Goal: Task Accomplishment & Management: Manage account settings

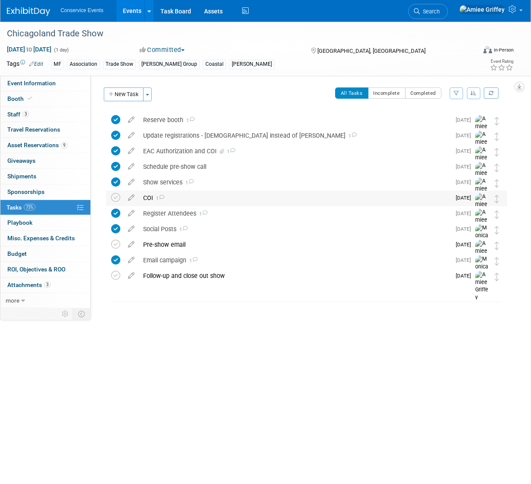
click at [151, 196] on div "COI 1" at bounding box center [295, 197] width 312 height 15
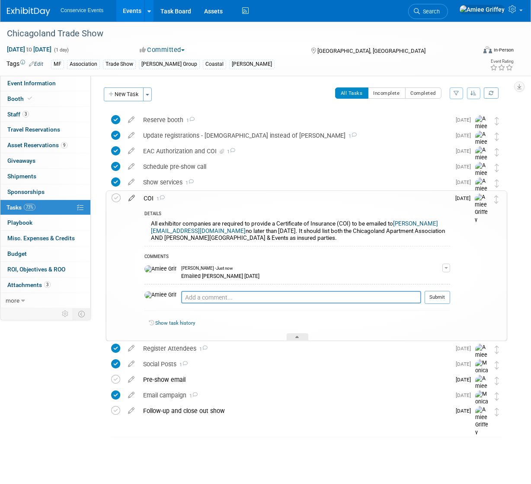
click at [130, 197] on icon at bounding box center [131, 196] width 15 height 11
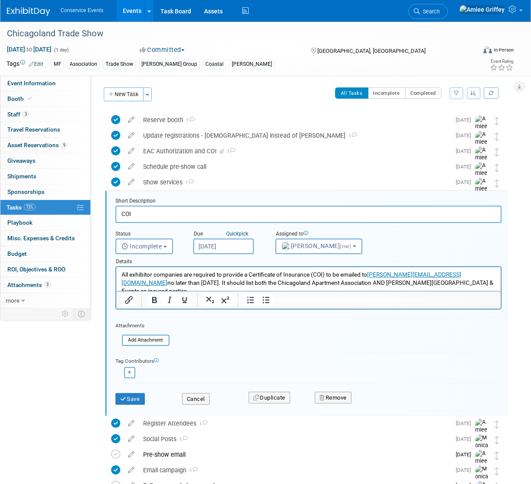
scroll to position [62, 0]
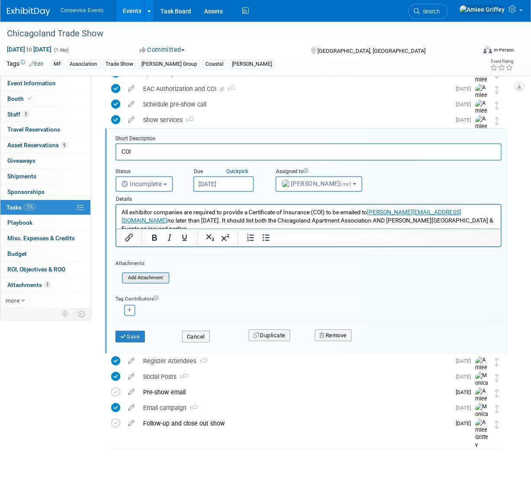
click at [158, 282] on div "Add Attachment" at bounding box center [146, 277] width 48 height 11
click at [139, 276] on input "file" at bounding box center [124, 278] width 88 height 10
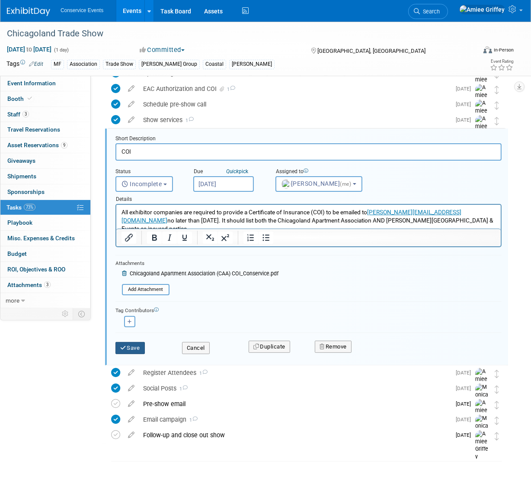
click at [140, 342] on button "Save" at bounding box center [130, 348] width 29 height 12
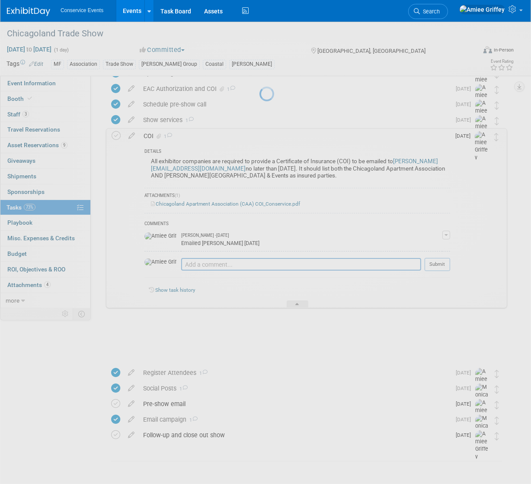
scroll to position [17, 0]
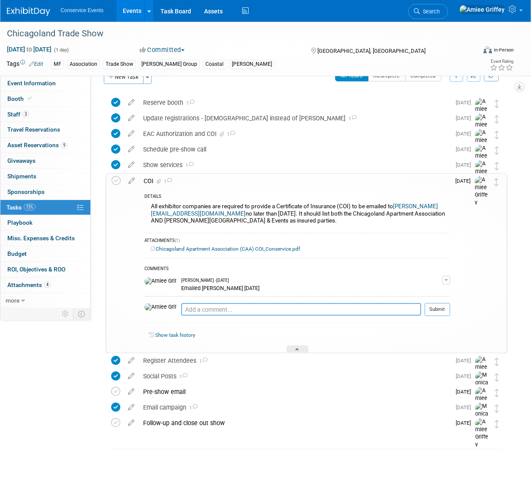
click at [207, 305] on textarea at bounding box center [301, 309] width 240 height 13
type textarea "Emailed to Maria 9/22/25"
drag, startPoint x: 441, startPoint y: 310, endPoint x: 407, endPoint y: 297, distance: 36.2
click at [441, 310] on button "Submit" at bounding box center [438, 309] width 26 height 13
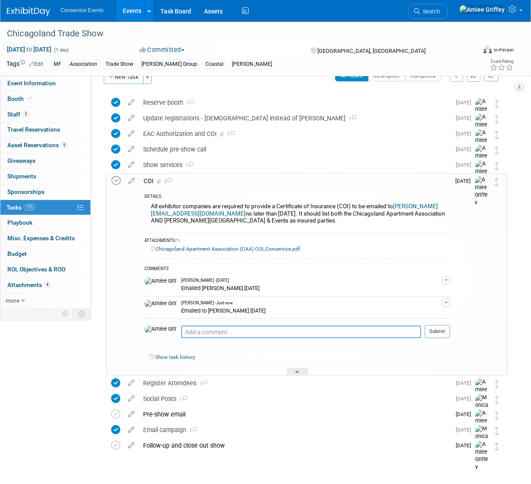
click at [116, 177] on icon at bounding box center [116, 180] width 9 height 9
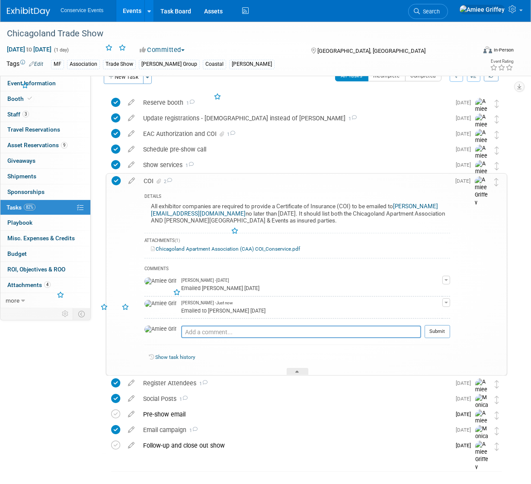
click at [152, 180] on div "COI 2" at bounding box center [294, 180] width 311 height 15
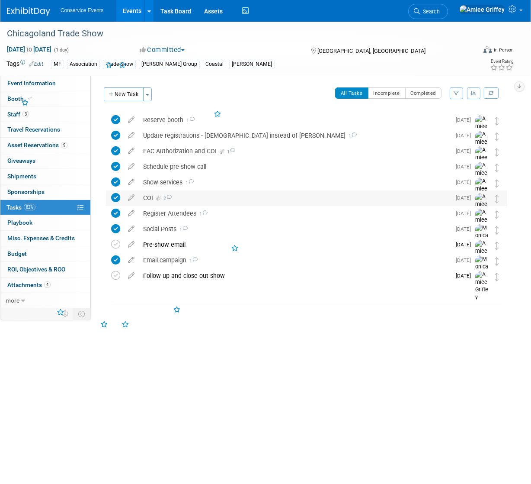
scroll to position [0, 0]
click at [128, 10] on link "Events" at bounding box center [132, 11] width 32 height 22
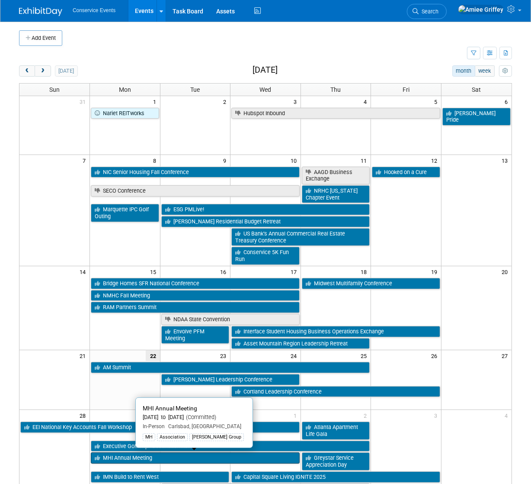
click at [122, 455] on link "MHI Annual Meeting" at bounding box center [195, 457] width 209 height 11
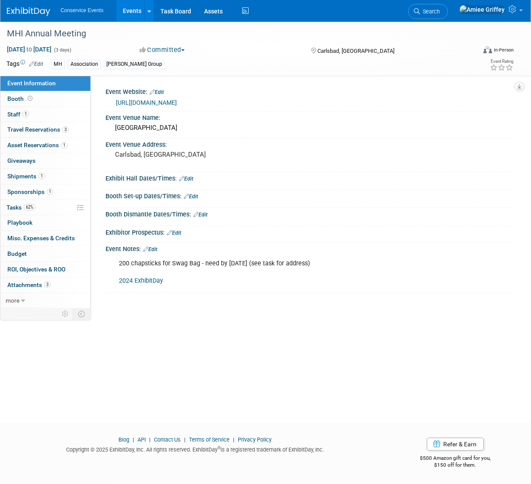
click at [126, 16] on link "Events" at bounding box center [132, 11] width 32 height 22
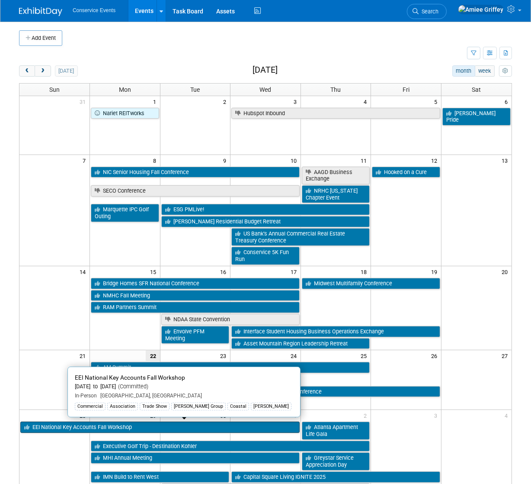
click at [74, 425] on link "EEI National Key Accounts Fall Workshop" at bounding box center [159, 426] width 279 height 11
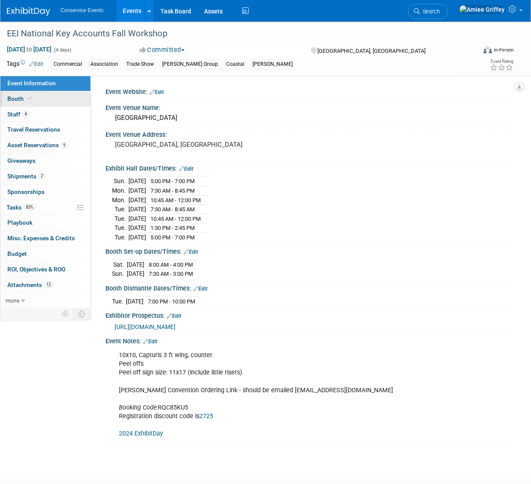
click at [41, 98] on link "Booth" at bounding box center [45, 98] width 90 height 15
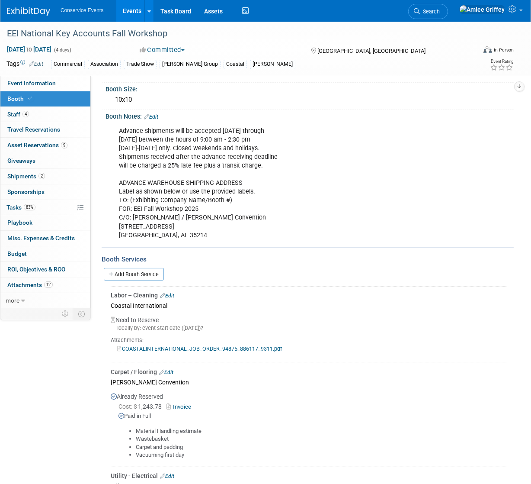
scroll to position [186, 0]
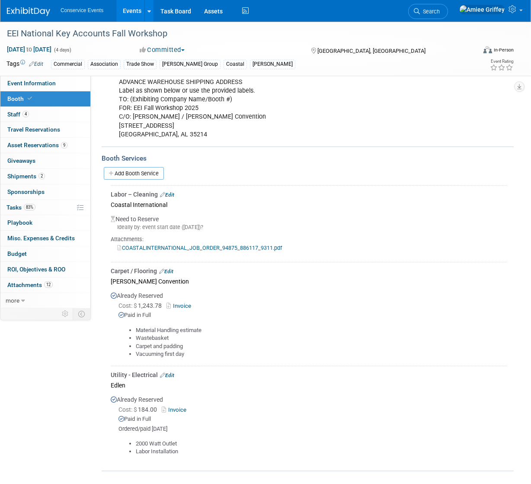
click at [168, 270] on link "Edit" at bounding box center [166, 271] width 14 height 6
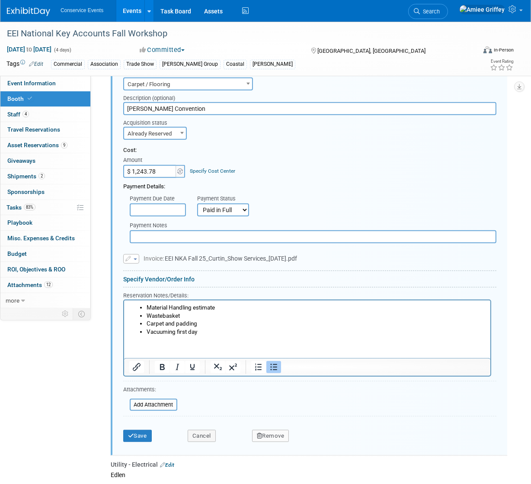
scroll to position [463, 0]
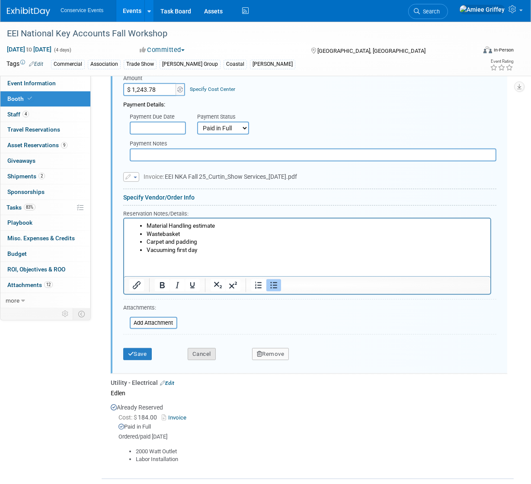
click at [209, 353] on button "Cancel" at bounding box center [202, 354] width 28 height 12
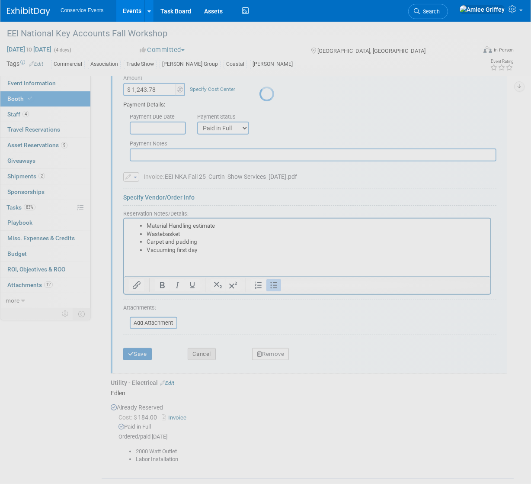
scroll to position [264, 0]
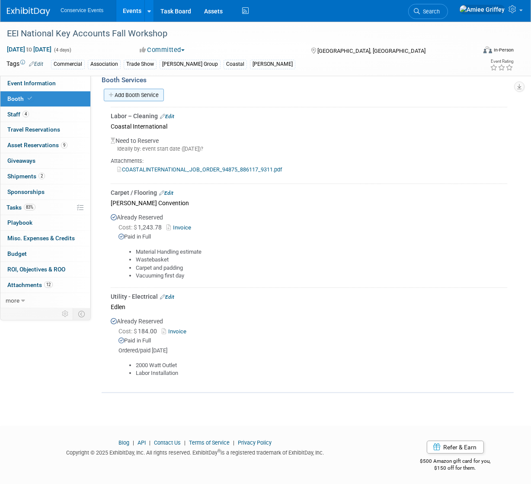
click at [139, 93] on link "Add Booth Service" at bounding box center [134, 95] width 60 height 13
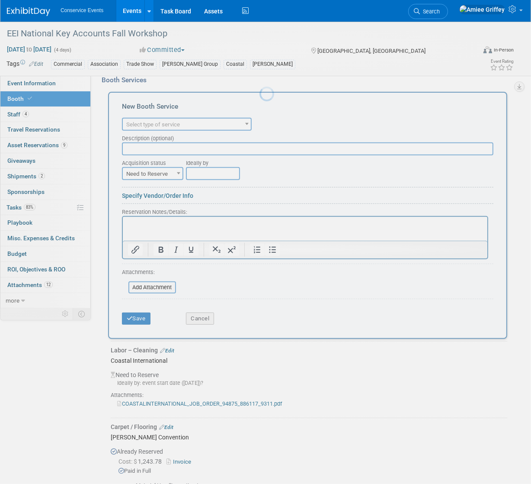
scroll to position [0, 0]
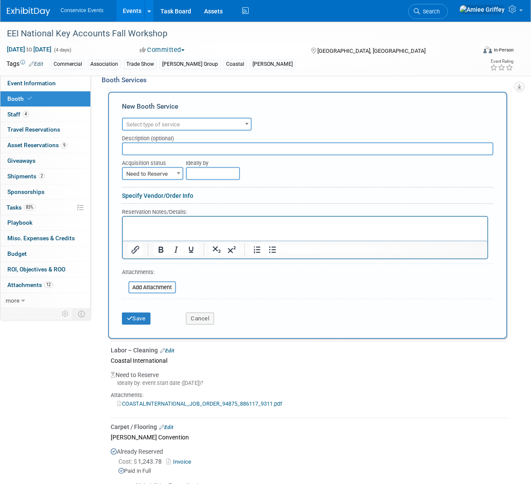
click at [169, 119] on span "Select type of service" at bounding box center [187, 125] width 128 height 12
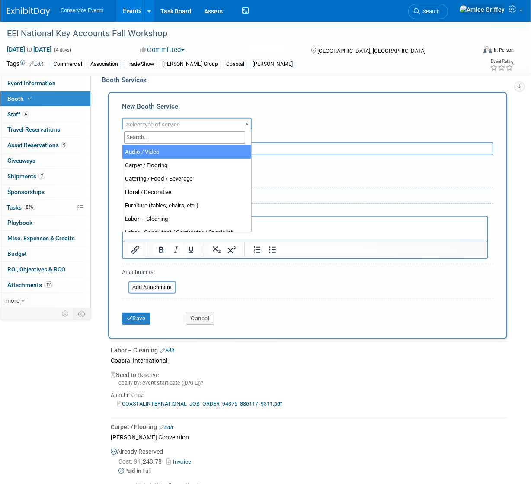
click at [166, 139] on input "search" at bounding box center [184, 137] width 121 height 13
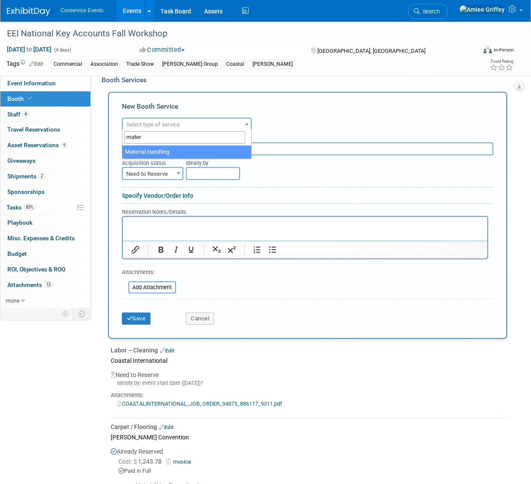
type input "mater"
select select "10"
click at [158, 150] on input "text" at bounding box center [308, 148] width 372 height 13
type input "Curtin Convention"
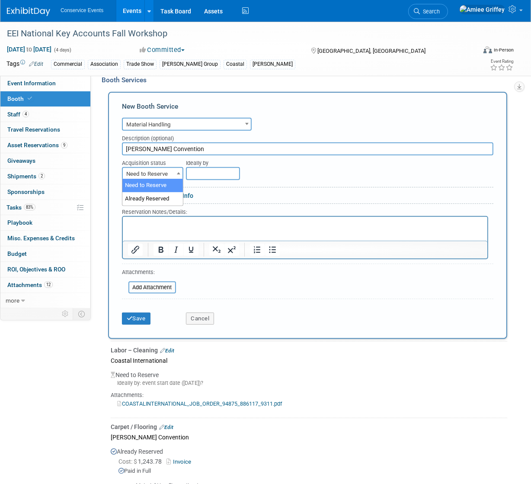
click at [167, 170] on span "Need to Reserve" at bounding box center [153, 174] width 60 height 12
select select "2"
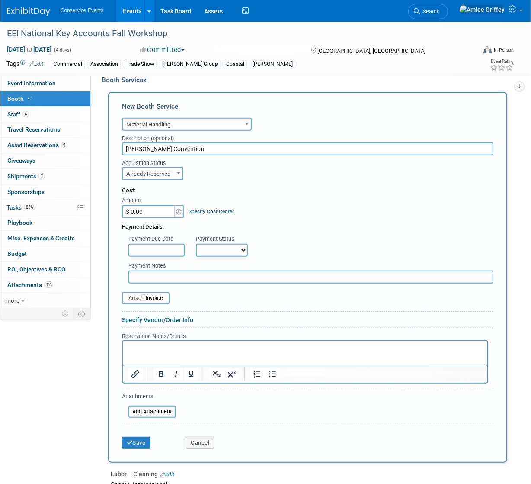
click at [160, 212] on input "$ 0.00" at bounding box center [149, 211] width 54 height 13
type input "$ 634.12"
click at [228, 246] on select "Not Paid Yet Partially Paid Paid in Full" at bounding box center [222, 250] width 52 height 13
select select "2"
click at [196, 244] on select "Not Paid Yet Partially Paid Paid in Full" at bounding box center [222, 250] width 52 height 13
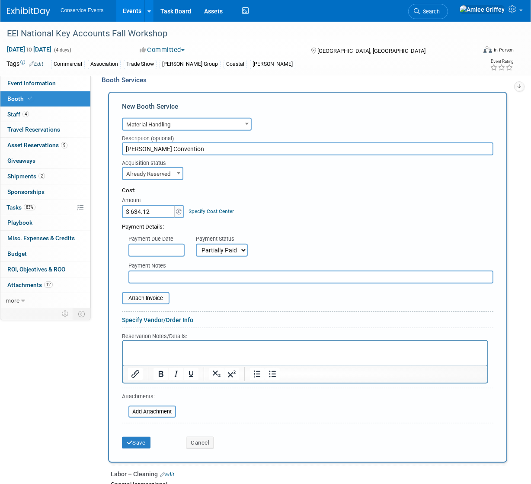
click at [181, 279] on input "text" at bounding box center [310, 276] width 365 height 13
click at [155, 341] on html at bounding box center [304, 346] width 365 height 12
click at [274, 374] on icon "Bullet list" at bounding box center [272, 374] width 10 height 10
click at [157, 295] on input "file" at bounding box center [117, 298] width 103 height 10
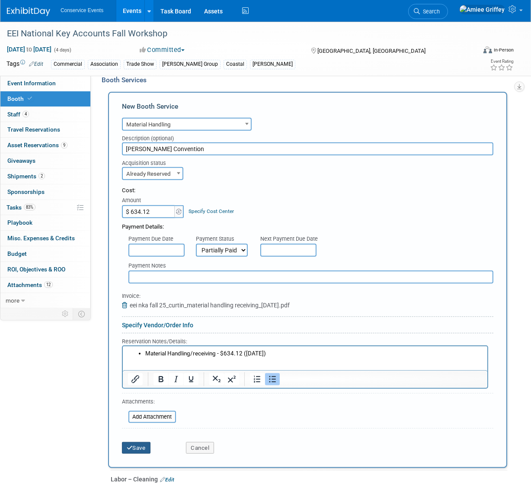
click at [138, 445] on button "Save" at bounding box center [136, 448] width 29 height 12
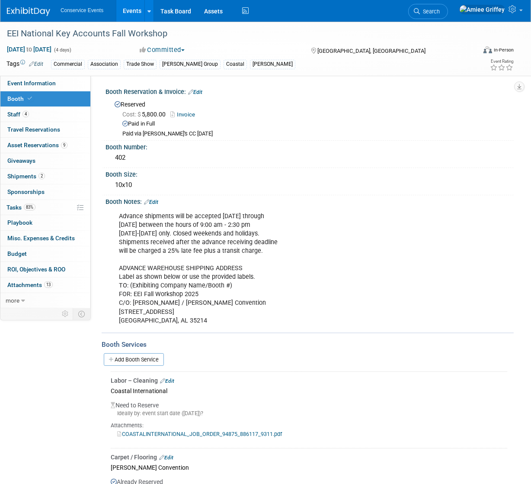
click at [141, 17] on link "Events" at bounding box center [132, 11] width 32 height 22
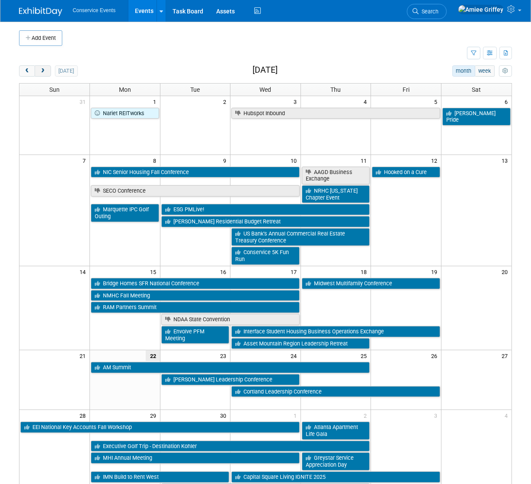
click at [42, 71] on span "next" at bounding box center [42, 71] width 6 height 6
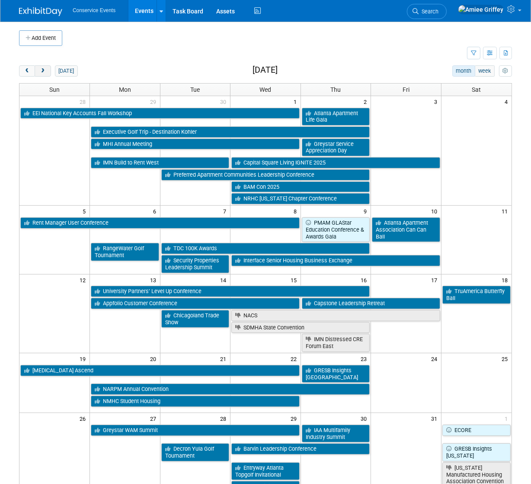
click at [49, 76] on button "next" at bounding box center [43, 70] width 16 height 11
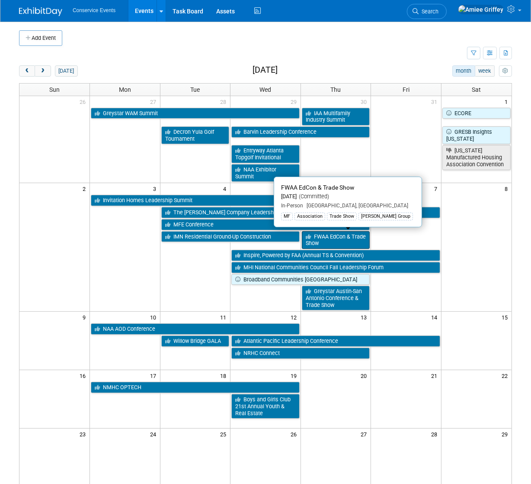
click at [356, 241] on link "FWAA EdCon & Trade Show" at bounding box center [336, 240] width 68 height 18
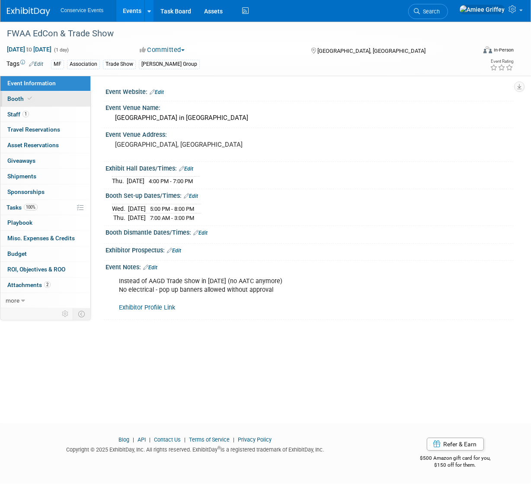
click at [41, 105] on link "Booth" at bounding box center [45, 98] width 90 height 15
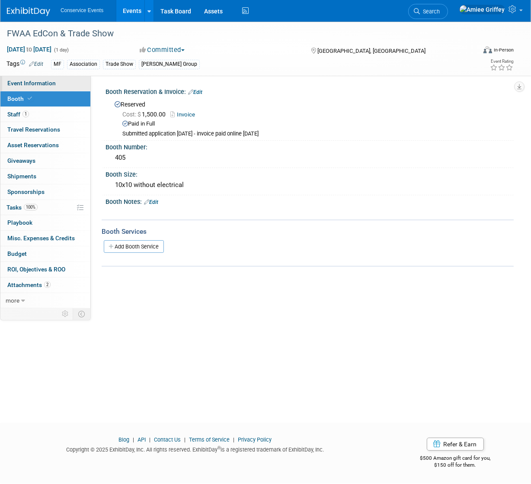
click at [43, 82] on span "Event Information" at bounding box center [31, 83] width 48 height 7
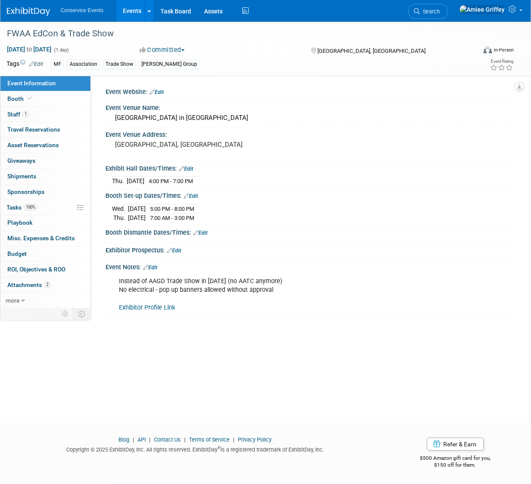
click at [157, 265] on link "Edit" at bounding box center [150, 267] width 14 height 6
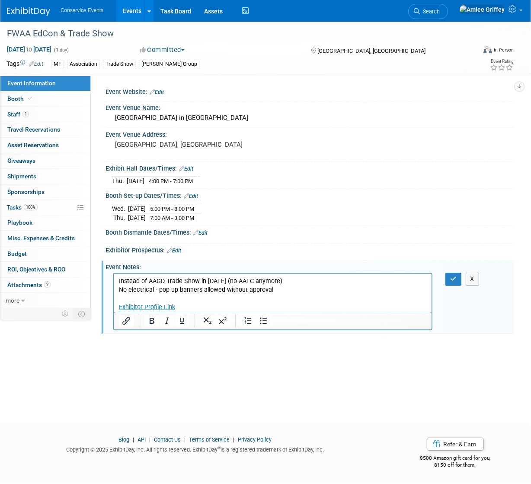
click at [185, 248] on div "Exhibitor Prospectus: Edit" at bounding box center [310, 249] width 408 height 11
click at [448, 278] on button "button" at bounding box center [454, 279] width 16 height 13
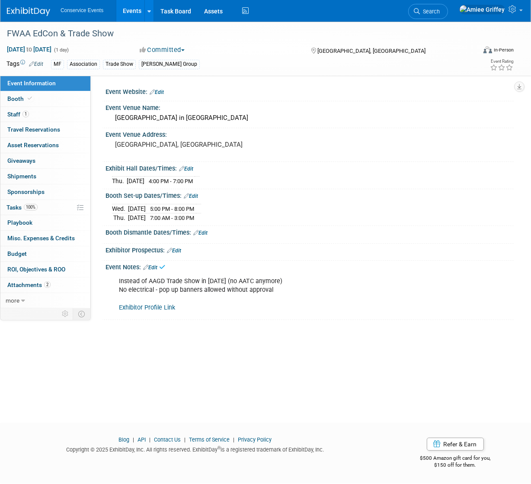
click at [181, 249] on link "Edit" at bounding box center [174, 250] width 14 height 6
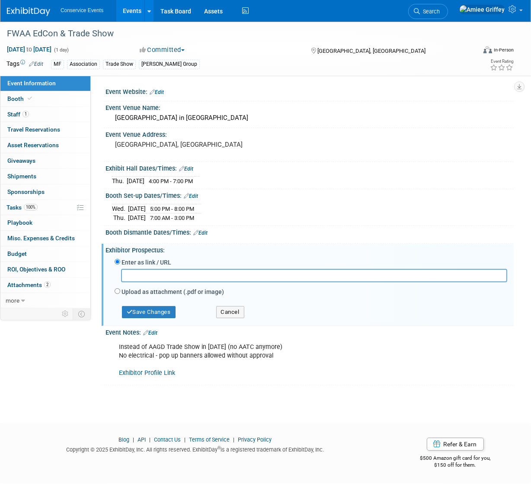
paste input "[URL][DOMAIN_NAME]"
type input "[URL][DOMAIN_NAME]"
click at [157, 313] on button "Save Changes" at bounding box center [149, 312] width 54 height 12
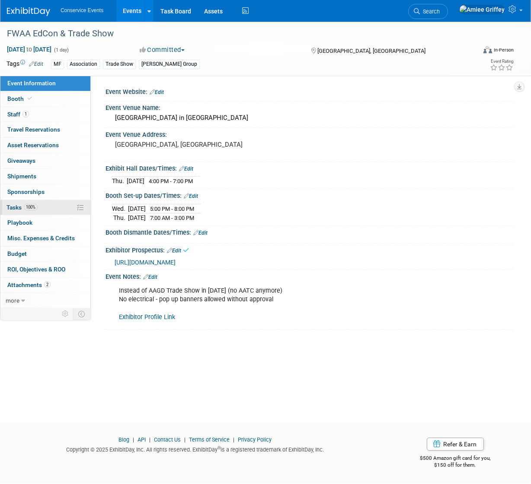
click at [17, 209] on span "Tasks 100%" at bounding box center [21, 207] width 31 height 7
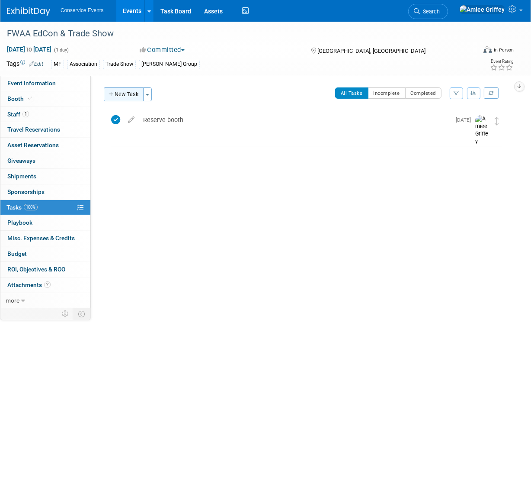
click at [134, 96] on button "New Task" at bounding box center [124, 94] width 40 height 14
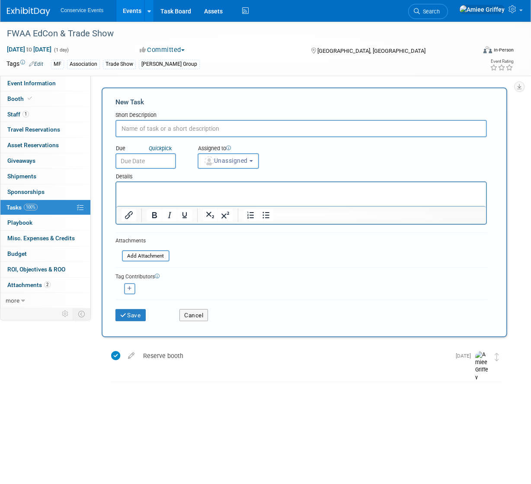
click at [152, 128] on input "text" at bounding box center [302, 128] width 372 height 17
type input "S"
type input "Show Services"
click at [164, 164] on input "text" at bounding box center [146, 161] width 61 height 16
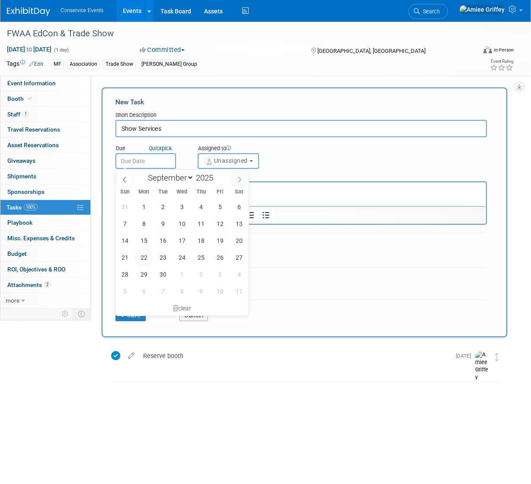
click at [237, 182] on span at bounding box center [240, 179] width 16 height 15
select select "9"
click at [147, 223] on span "6" at bounding box center [143, 223] width 17 height 17
type input "[DATE]"
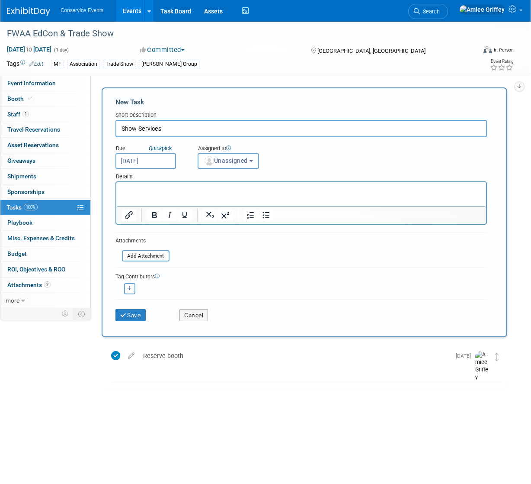
click at [227, 165] on button "Unassigned" at bounding box center [228, 161] width 61 height 16
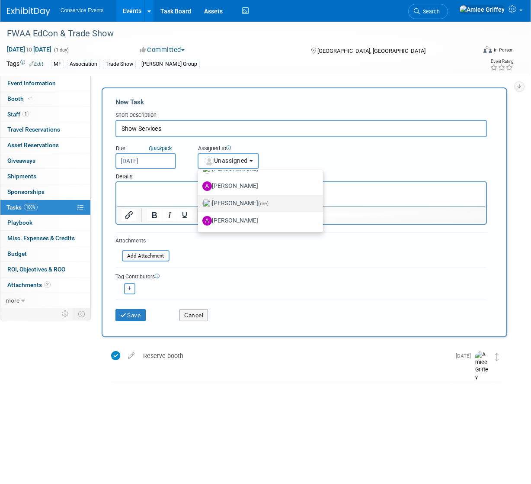
scroll to position [91, 0]
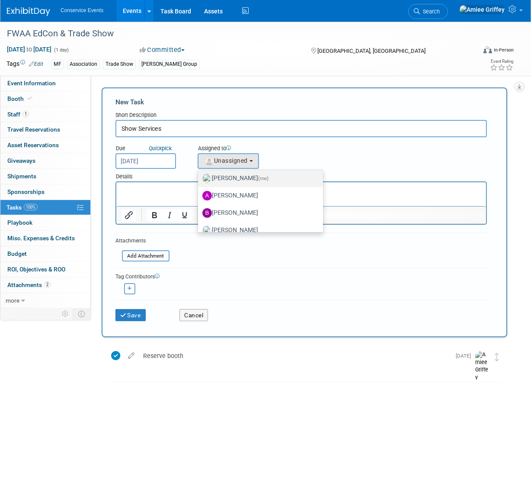
click at [234, 180] on label "[PERSON_NAME] (me)" at bounding box center [258, 178] width 112 height 14
click at [199, 180] on input "[PERSON_NAME] (me)" at bounding box center [197, 177] width 6 height 6
select select "28722387-35c6-4557-bb24-edeacb20f2e1"
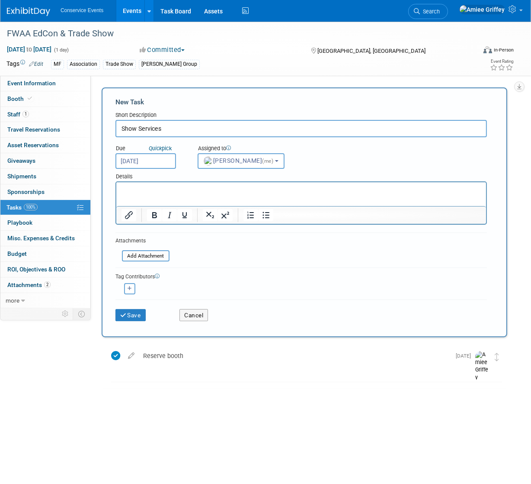
click at [196, 194] on p "Rich Text Area. Press ALT-0 for help." at bounding box center [301, 190] width 360 height 9
drag, startPoint x: 191, startPoint y: 189, endPoint x: 103, endPoint y: 189, distance: 87.8
click at [116, 189] on html "[PERSON_NAME] Ordering Link" at bounding box center [301, 188] width 370 height 12
click at [127, 214] on icon "Insert/edit link" at bounding box center [129, 215] width 8 height 8
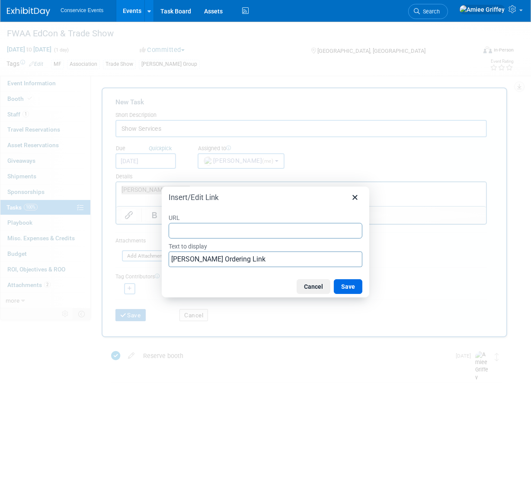
click at [193, 232] on input "URL" at bounding box center [266, 231] width 194 height 16
type input "[URL][DOMAIN_NAME]"
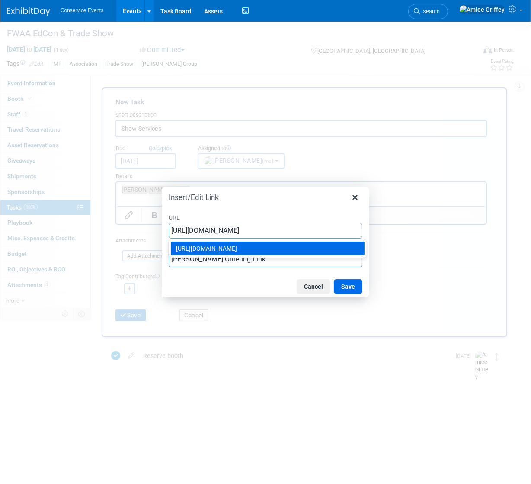
click at [274, 247] on div "[URL][DOMAIN_NAME]" at bounding box center [268, 248] width 185 height 10
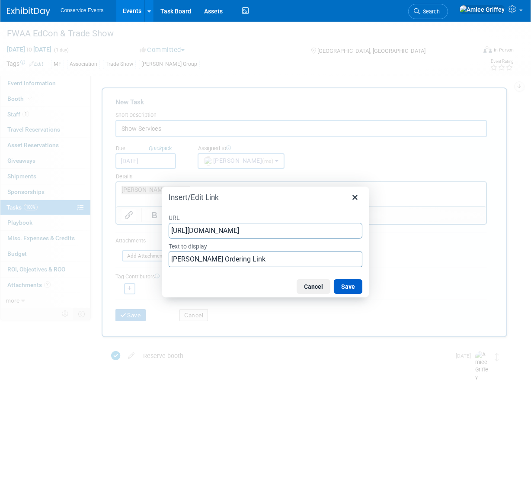
click at [353, 285] on button "Save" at bounding box center [348, 286] width 29 height 15
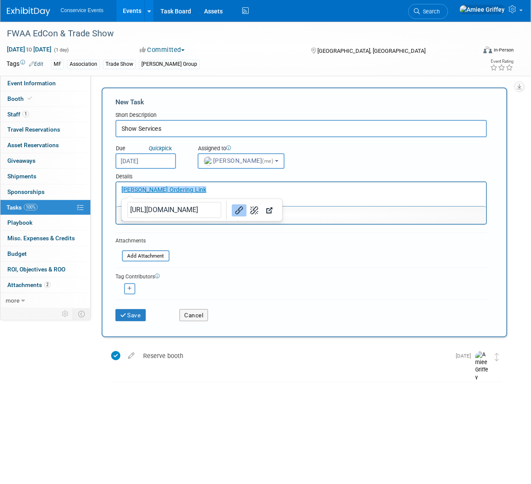
click at [194, 189] on p "[PERSON_NAME] Ordering Link" at bounding box center [301, 190] width 360 height 9
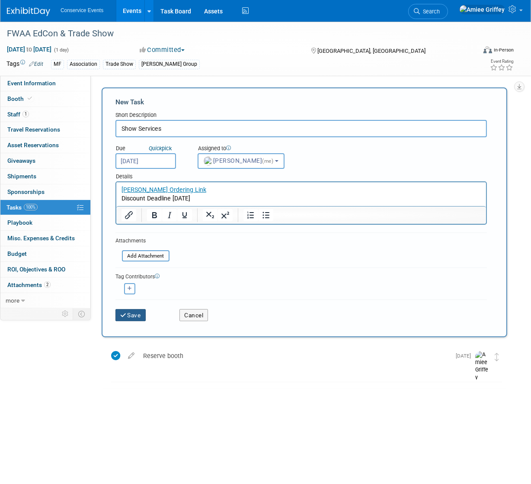
click at [135, 318] on button "Save" at bounding box center [131, 315] width 30 height 12
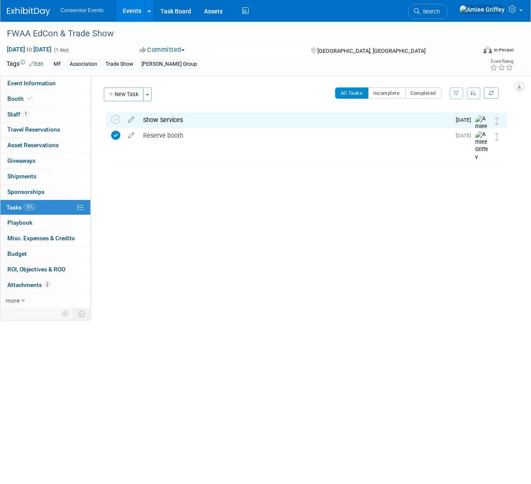
click at [161, 118] on div "Show Services" at bounding box center [295, 119] width 312 height 15
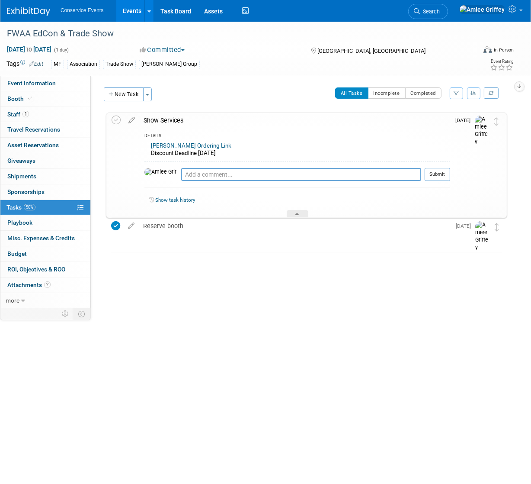
click at [161, 118] on div "Show Services" at bounding box center [294, 120] width 311 height 15
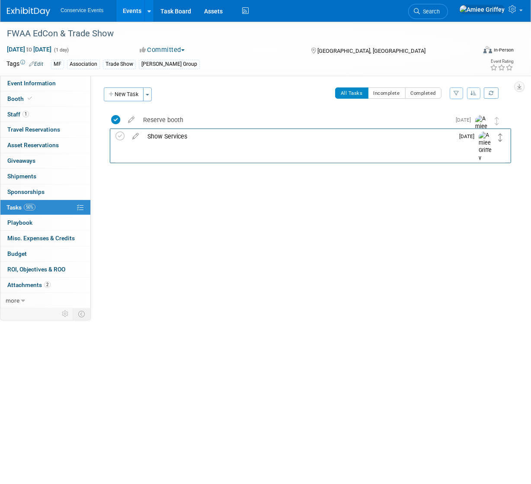
drag, startPoint x: 496, startPoint y: 120, endPoint x: 500, endPoint y: 138, distance: 18.1
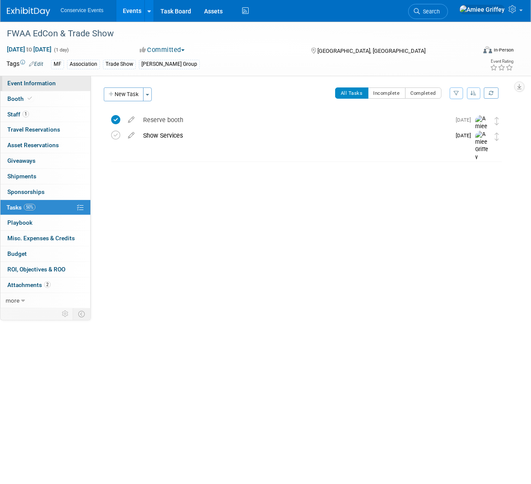
click at [41, 80] on span "Event Information" at bounding box center [31, 83] width 48 height 7
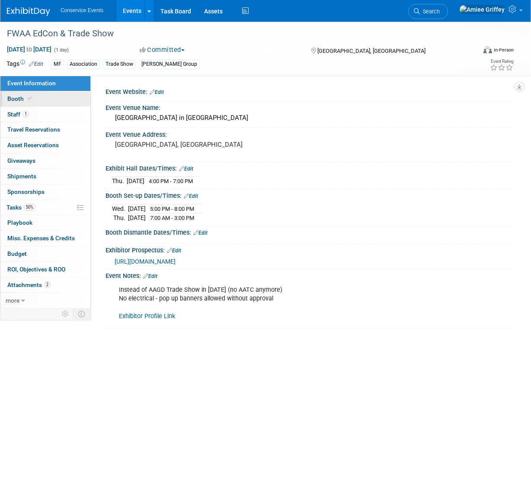
click at [30, 100] on icon at bounding box center [30, 98] width 4 height 5
